Goal: Contribute content: Add original content to the website for others to see

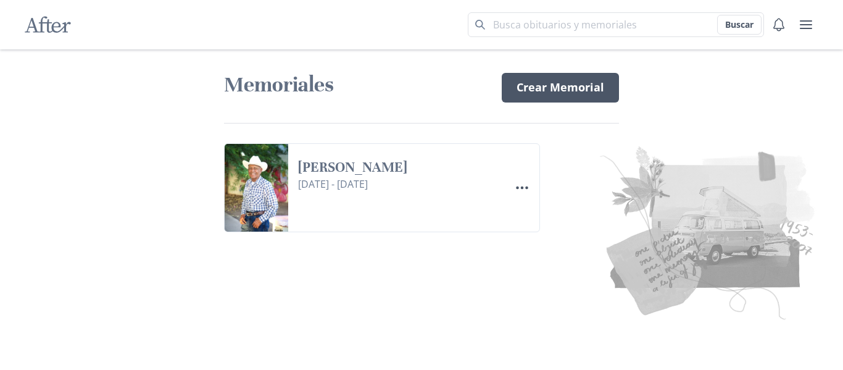
click at [576, 86] on link "Crear Memorial" at bounding box center [560, 88] width 117 height 30
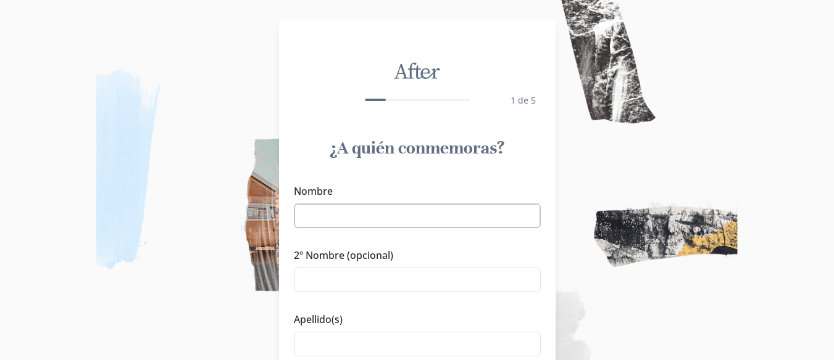
click at [359, 215] on input "Nombre" at bounding box center [417, 216] width 247 height 25
type input "[PERSON_NAME]"
type input "A"
type input "[PERSON_NAME]"
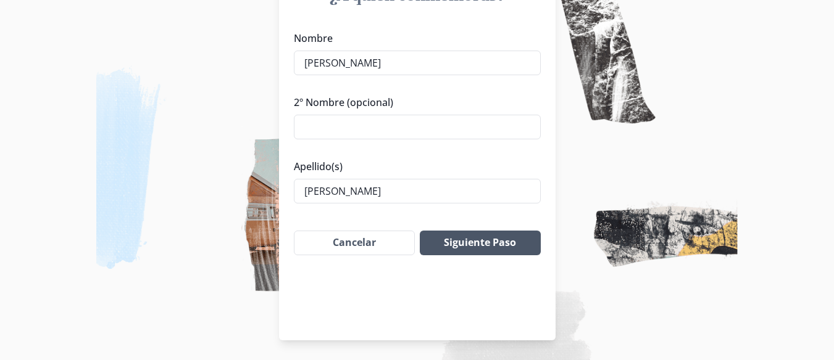
click at [470, 243] on button "Siguiente Paso" at bounding box center [480, 243] width 120 height 25
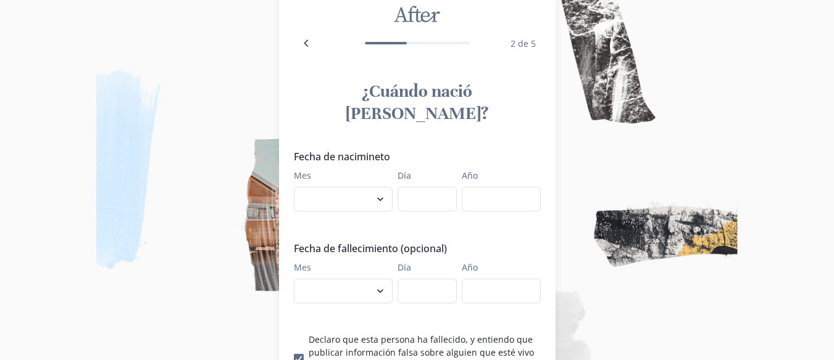
scroll to position [30, 0]
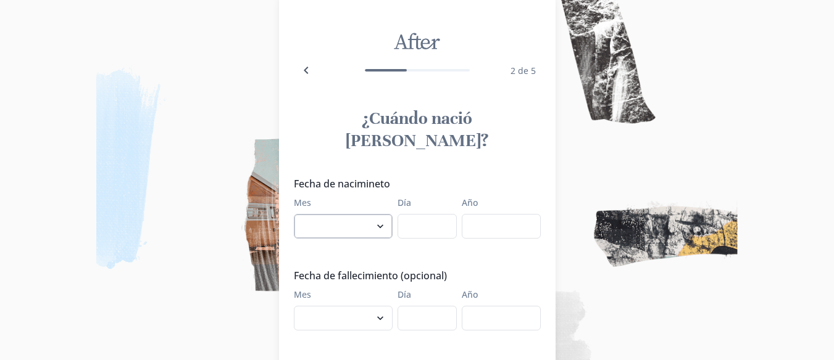
click at [335, 214] on select "enero febrero marzo [PERSON_NAME] [PERSON_NAME] septiembre octubre noviembre di…" at bounding box center [343, 226] width 99 height 25
select select "7"
click at [298, 214] on select "enero febrero marzo [PERSON_NAME] [PERSON_NAME] septiembre octubre noviembre di…" at bounding box center [343, 226] width 99 height 25
click at [433, 214] on input "Día" at bounding box center [426, 226] width 59 height 25
type input "01"
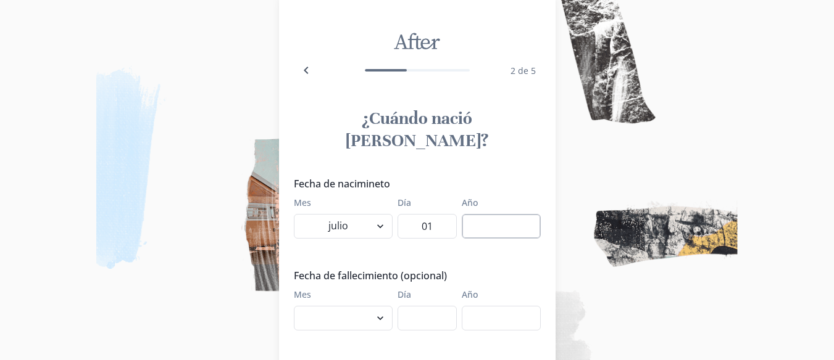
click at [509, 214] on input "Año" at bounding box center [501, 226] width 79 height 25
type input "1944"
click at [328, 306] on select "enero febrero marzo [PERSON_NAME] [PERSON_NAME] septiembre octubre noviembre di…" at bounding box center [343, 318] width 99 height 25
click at [298, 306] on select "enero febrero marzo [PERSON_NAME] [PERSON_NAME] septiembre octubre noviembre di…" at bounding box center [343, 318] width 99 height 25
click at [354, 306] on select "enero febrero marzo [PERSON_NAME] [PERSON_NAME] septiembre octubre noviembre di…" at bounding box center [343, 318] width 99 height 25
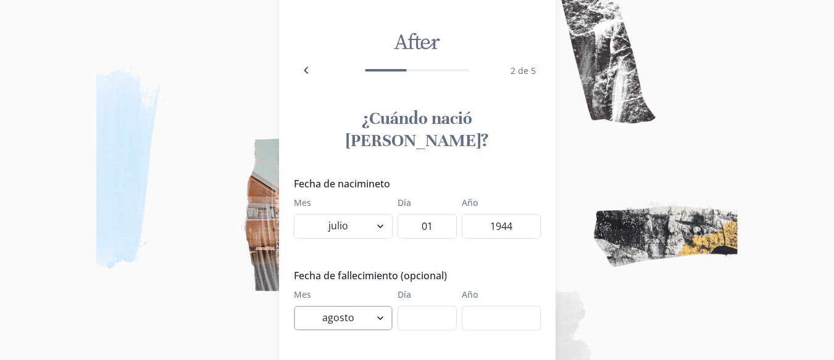
select select "10"
click at [298, 306] on select "enero febrero marzo [PERSON_NAME] [PERSON_NAME] septiembre octubre noviembre di…" at bounding box center [343, 318] width 99 height 25
click at [411, 306] on input "Día" at bounding box center [426, 318] width 59 height 25
type input "05"
click at [477, 306] on input "Año" at bounding box center [501, 318] width 79 height 25
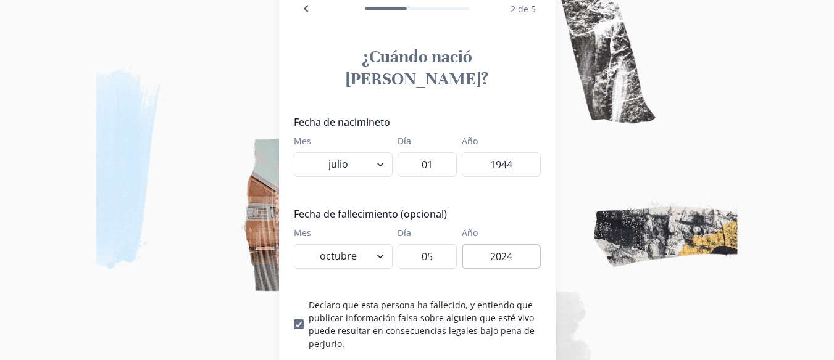
scroll to position [153, 0]
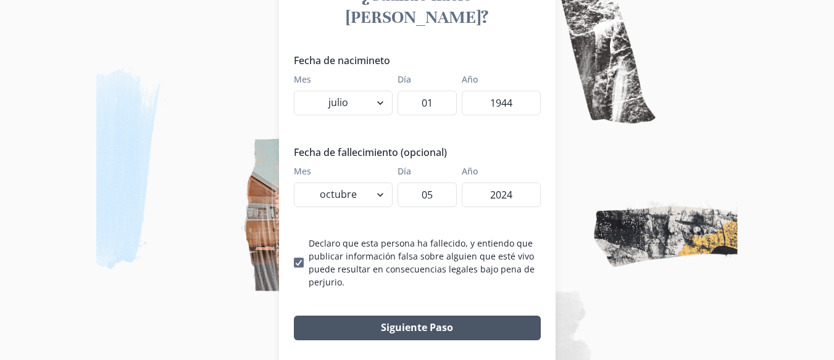
type input "2024"
click at [477, 316] on button "Siguiente Paso" at bounding box center [417, 328] width 247 height 25
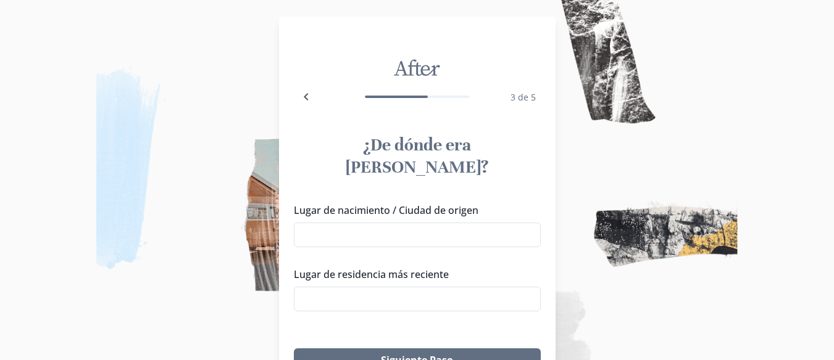
scroll to position [0, 0]
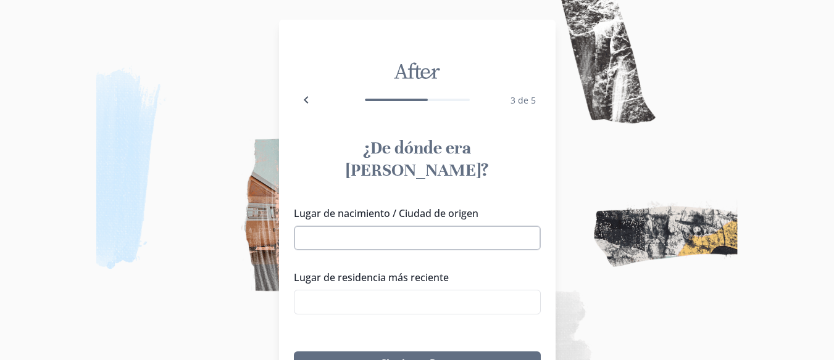
click at [429, 226] on input "Lugar de nacimiento / Ciudad de origen" at bounding box center [417, 238] width 247 height 25
type input "SONORA"
type input "A"
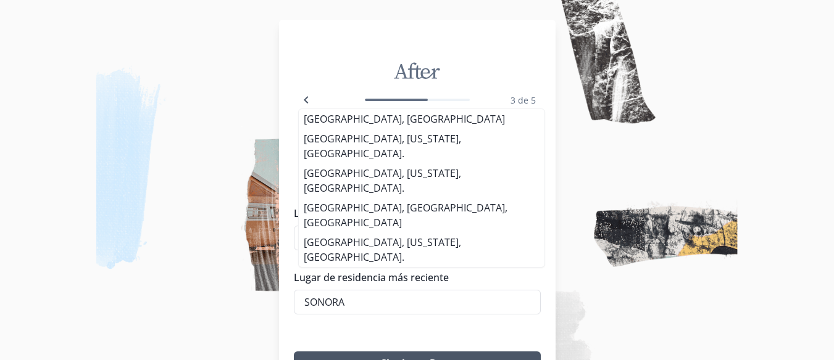
type input "SONORA"
click at [458, 352] on button "Siguiente Paso" at bounding box center [417, 364] width 247 height 25
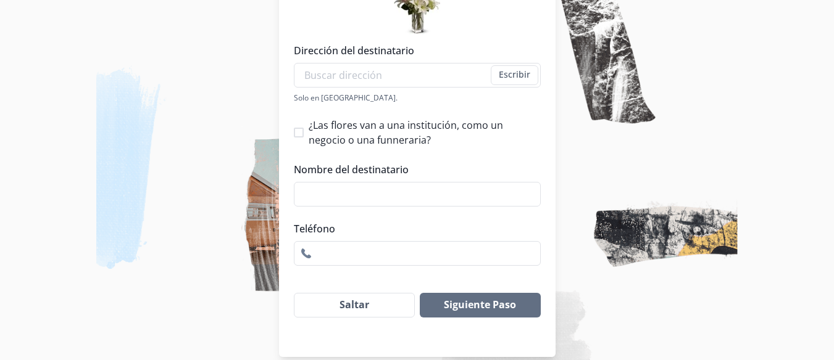
scroll to position [237, 0]
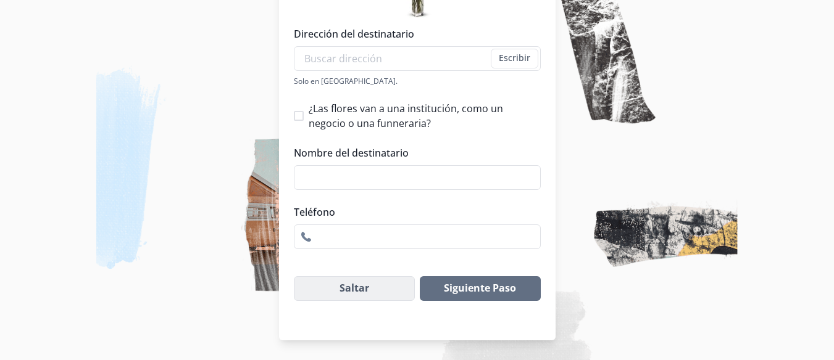
click at [370, 288] on button "Saltar" at bounding box center [355, 289] width 122 height 25
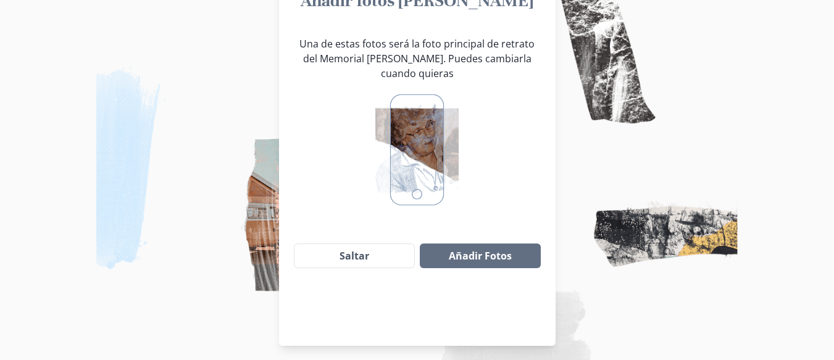
scroll to position [153, 0]
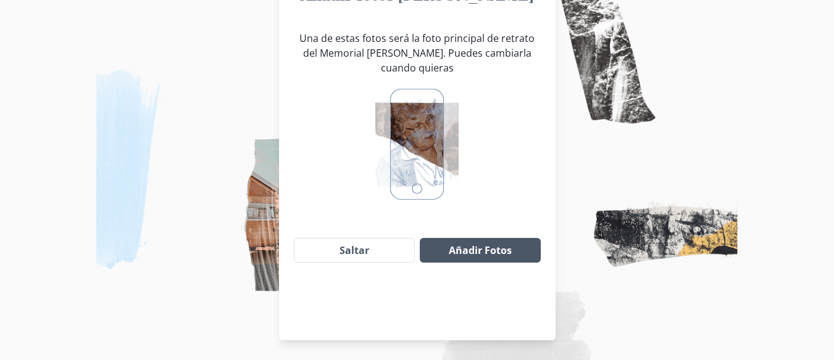
click at [464, 253] on button "Añadir Fotos" at bounding box center [480, 250] width 120 height 25
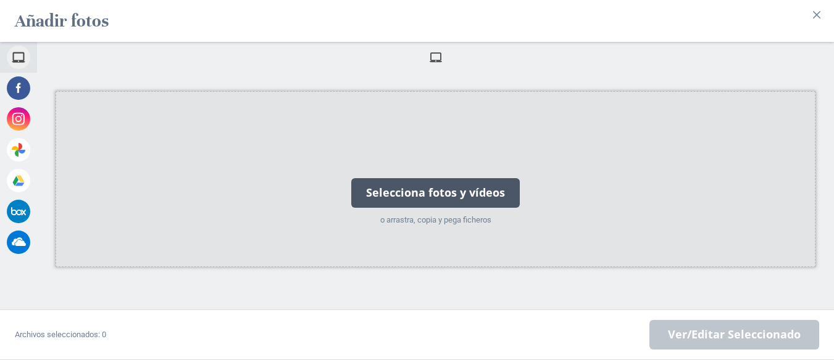
click at [408, 186] on div "Selecciona fotos y vídeos" at bounding box center [435, 193] width 168 height 30
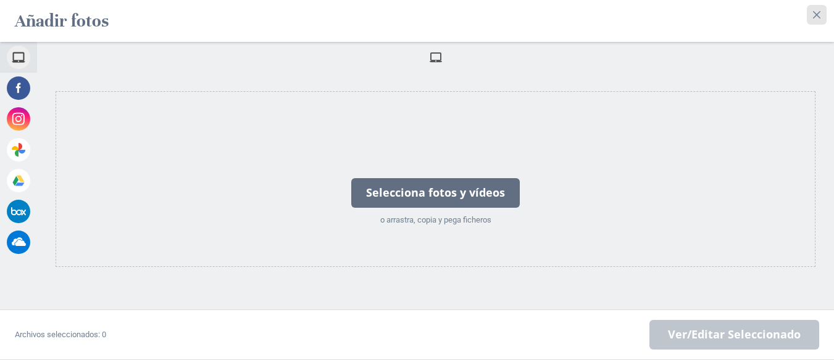
click at [814, 11] on icon "Close" at bounding box center [816, 14] width 7 height 7
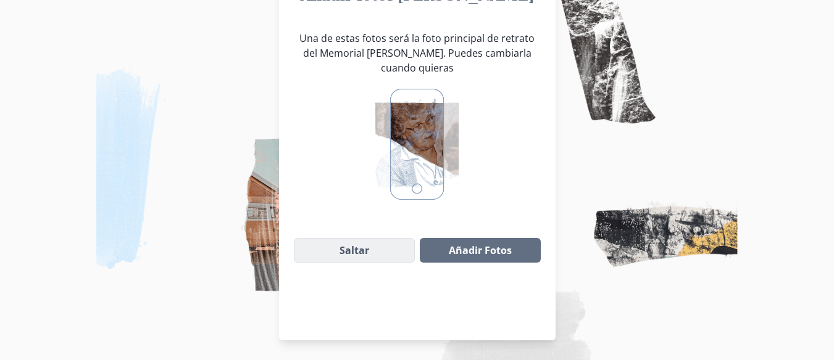
click at [354, 251] on button "Saltar" at bounding box center [355, 250] width 122 height 25
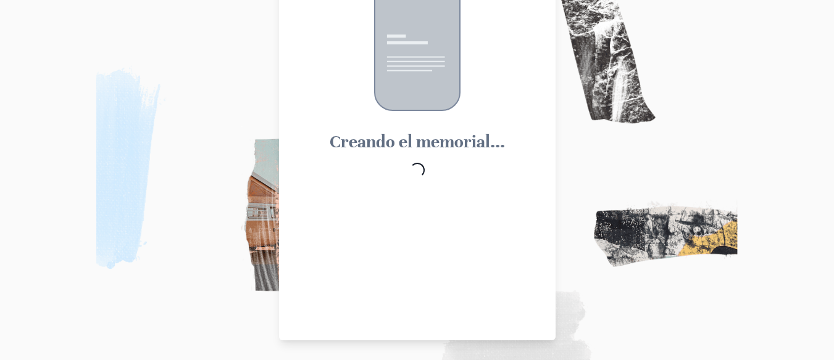
scroll to position [75, 0]
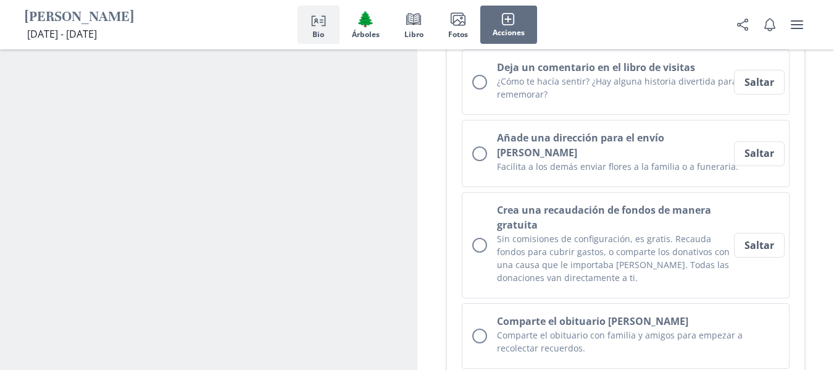
scroll to position [617, 0]
